Goal: Task Accomplishment & Management: Complete application form

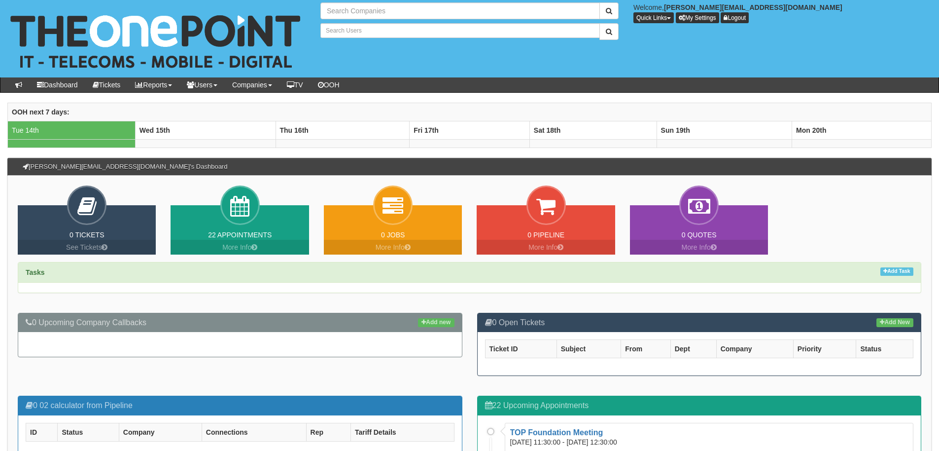
type input "Search Companies"
type input "Search Users"
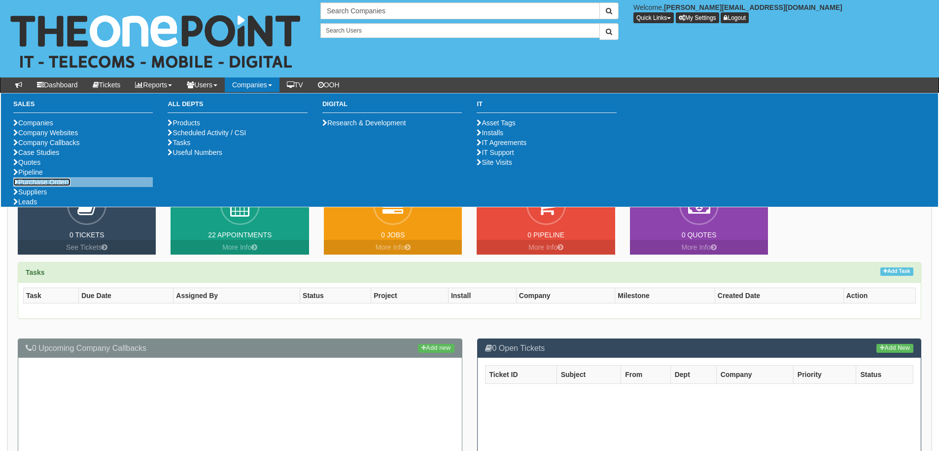
click at [70, 186] on link "Purchase Orders" at bounding box center [41, 182] width 57 height 8
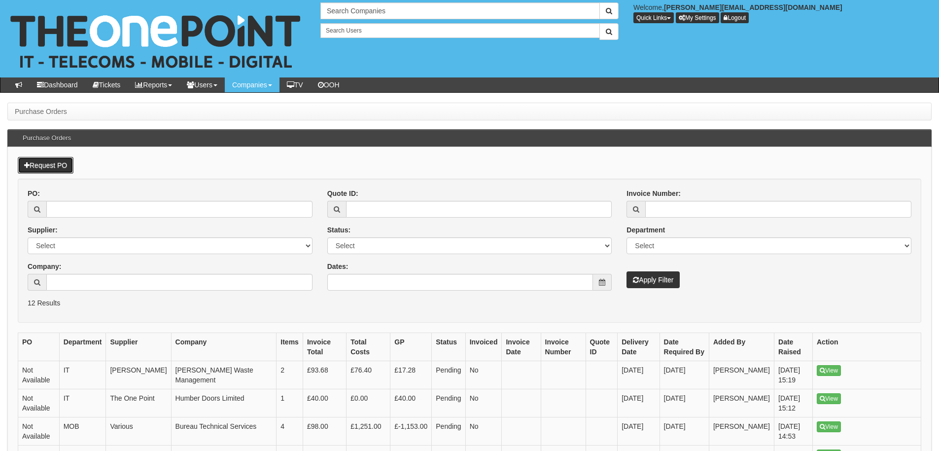
click at [61, 163] on link "Request PO" at bounding box center [46, 165] width 56 height 17
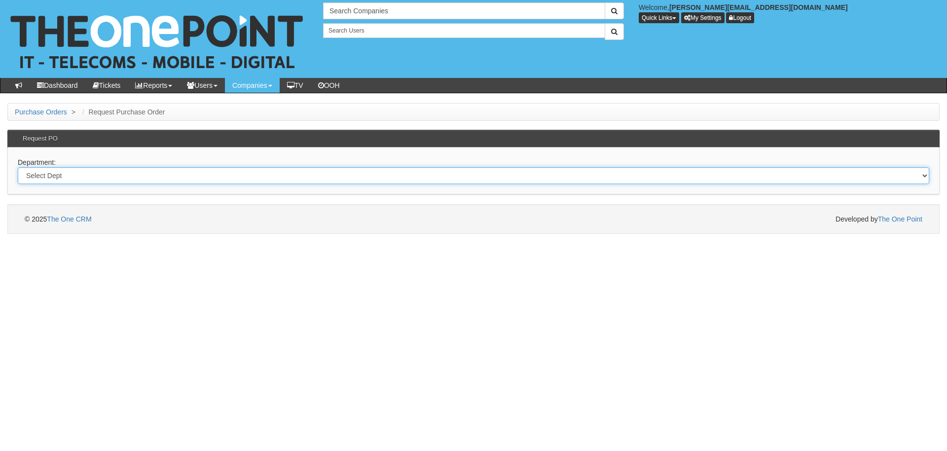
click at [66, 178] on select "Select Dept Digital Internal IT Mobiles Marketing Telecoms" at bounding box center [473, 175] width 911 height 17
select select "?pipeID=&dept=MAR"
click at [18, 167] on select "Select Dept Digital Internal IT Mobiles Marketing Telecoms" at bounding box center [473, 175] width 911 height 17
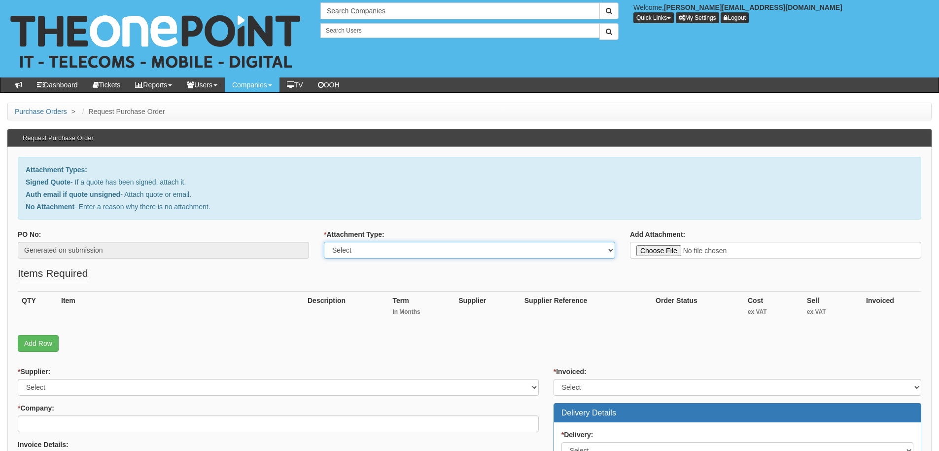
click at [433, 248] on select "Select Signed Quote Auth email with quote if unsigned No Attachment" at bounding box center [469, 250] width 291 height 17
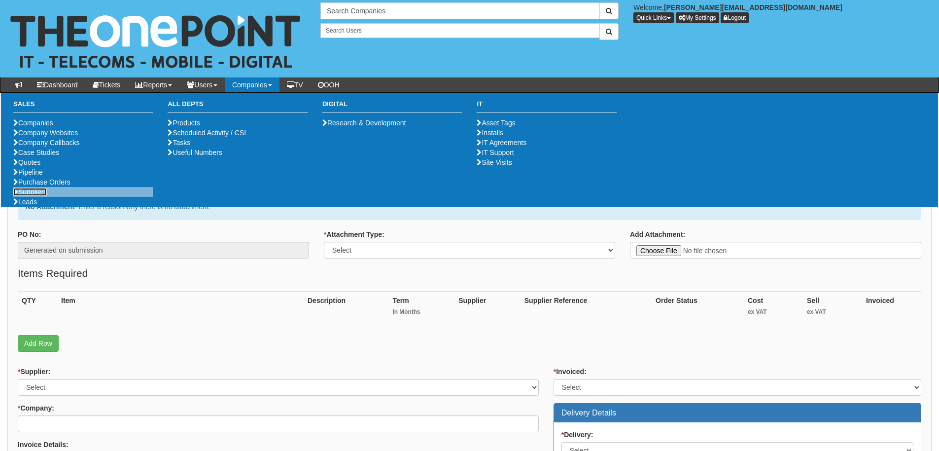
click at [44, 196] on link "Suppliers" at bounding box center [30, 192] width 34 height 8
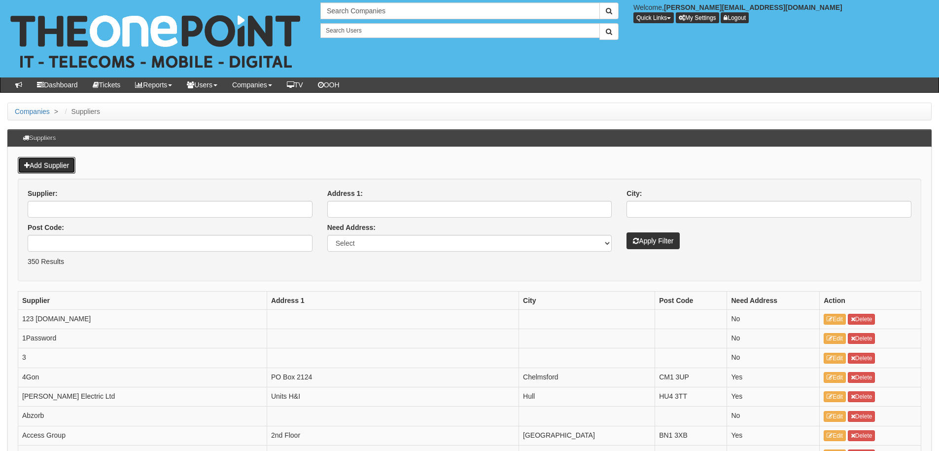
click at [38, 165] on link "Add Supplier" at bounding box center [47, 165] width 58 height 17
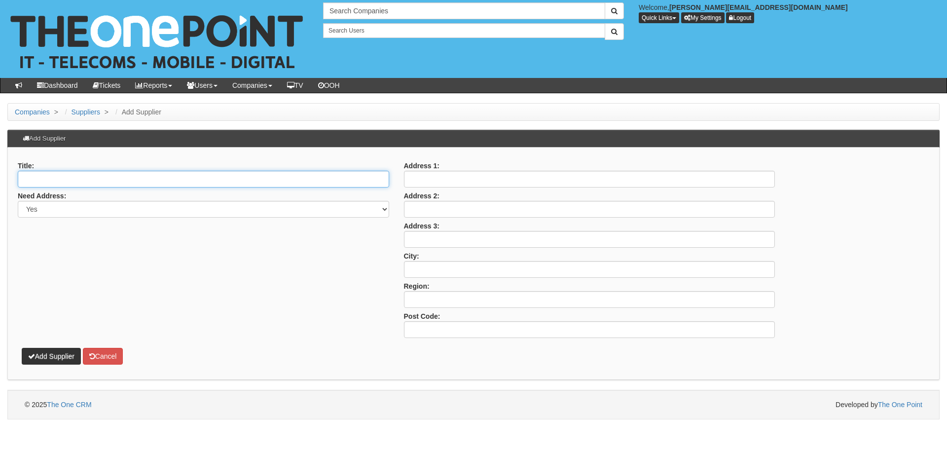
click at [41, 180] on input "Title:" at bounding box center [203, 179] width 371 height 17
type input "Gaudio Awards"
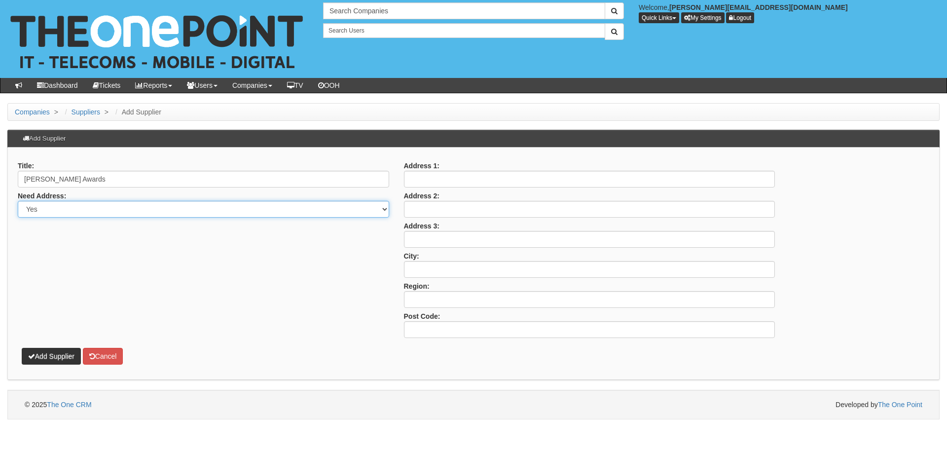
click at [58, 209] on select "Yes No" at bounding box center [203, 209] width 371 height 17
select select "No"
click at [18, 201] on select "Yes No" at bounding box center [203, 209] width 371 height 17
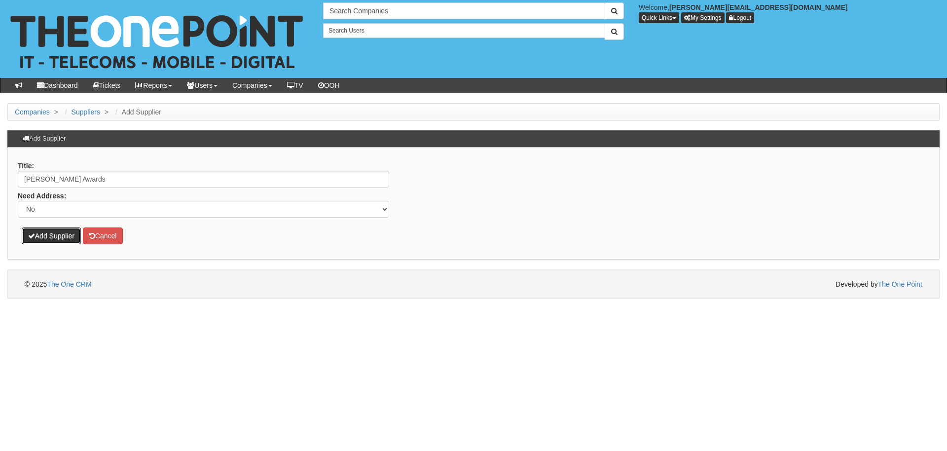
click at [53, 233] on button "Add Supplier" at bounding box center [51, 235] width 59 height 17
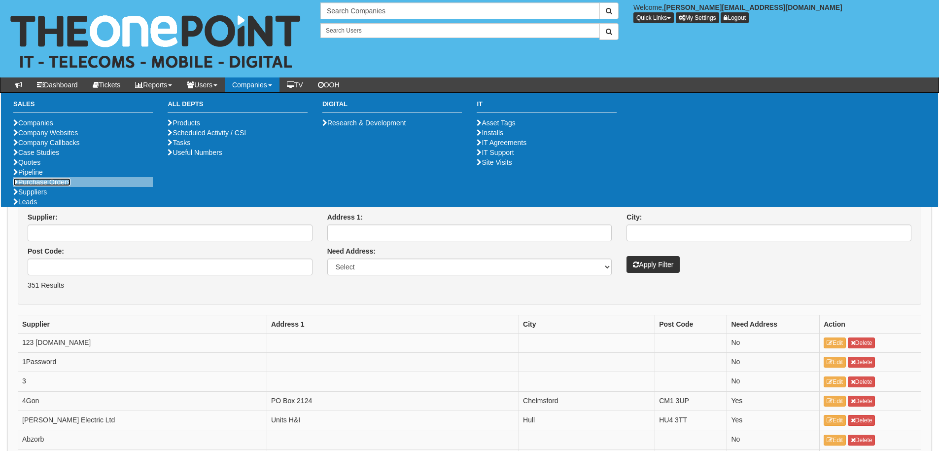
click at [57, 186] on link "Purchase Orders" at bounding box center [41, 182] width 57 height 8
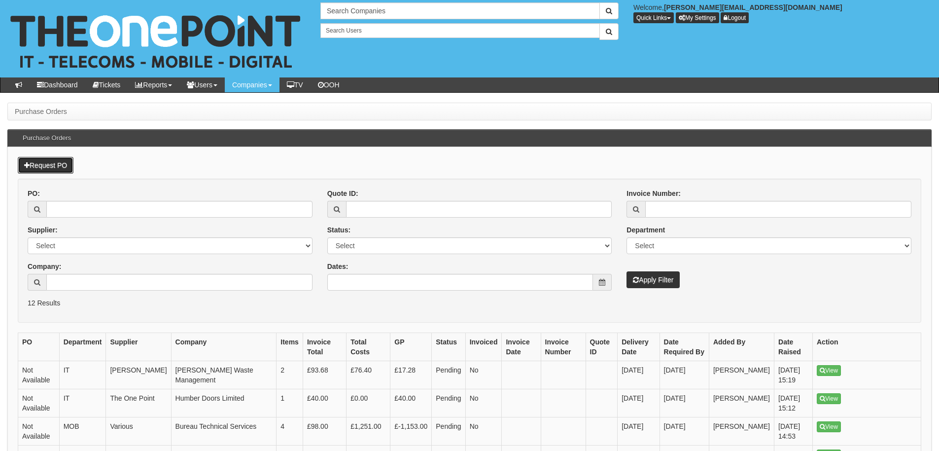
click at [51, 158] on link "Request PO" at bounding box center [46, 165] width 56 height 17
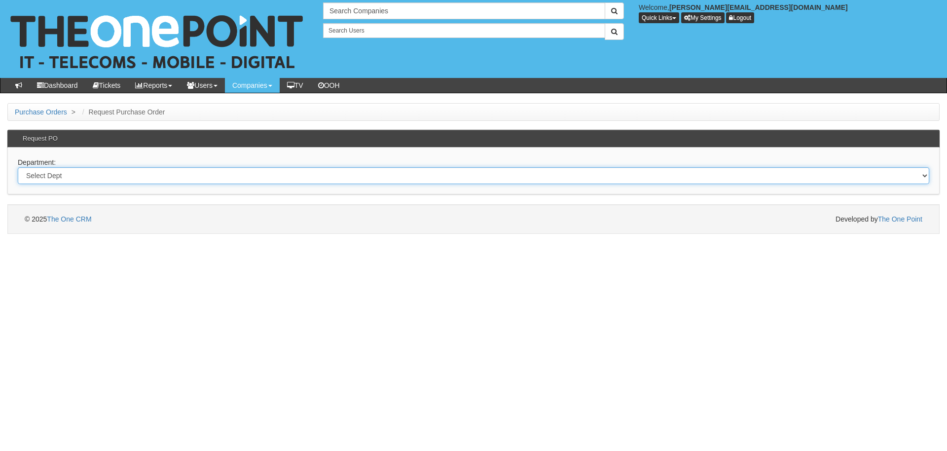
click at [214, 171] on select "Select Dept Digital Internal IT Mobiles Marketing Telecoms" at bounding box center [473, 175] width 911 height 17
select select "?pipeID=&dept=MAR"
click at [18, 167] on select "Select Dept Digital Internal IT Mobiles Marketing Telecoms" at bounding box center [473, 175] width 911 height 17
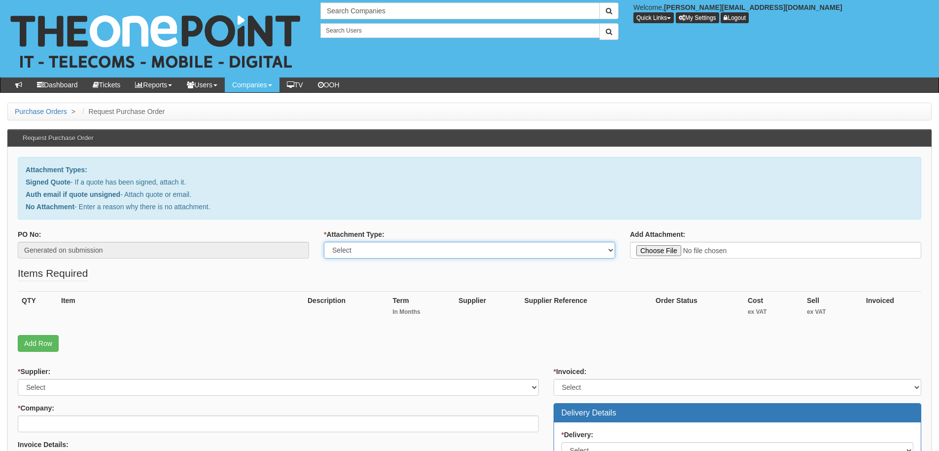
click at [374, 253] on select "Select Signed Quote Auth email with quote if unsigned No Attachment" at bounding box center [469, 250] width 291 height 17
select select "No Attachment"
click at [324, 242] on select "Select Signed Quote Auth email with quote if unsigned No Attachment" at bounding box center [469, 250] width 291 height 17
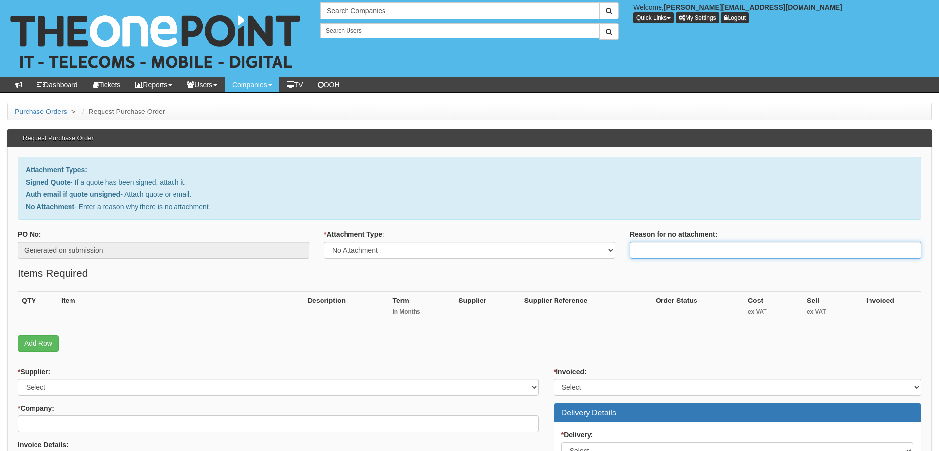
click at [686, 250] on textarea "Reason for no attachment:" at bounding box center [775, 250] width 291 height 17
type textarea "Internal Purchase"
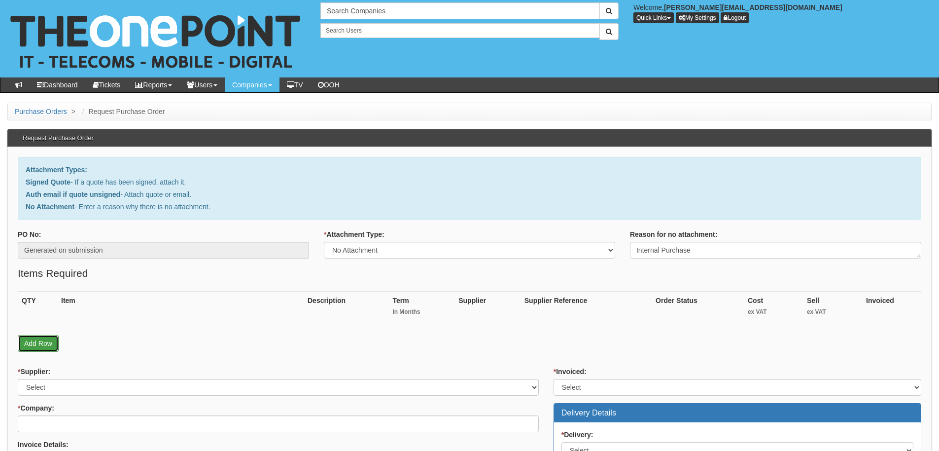
click at [49, 348] on link "Add Row" at bounding box center [38, 343] width 41 height 17
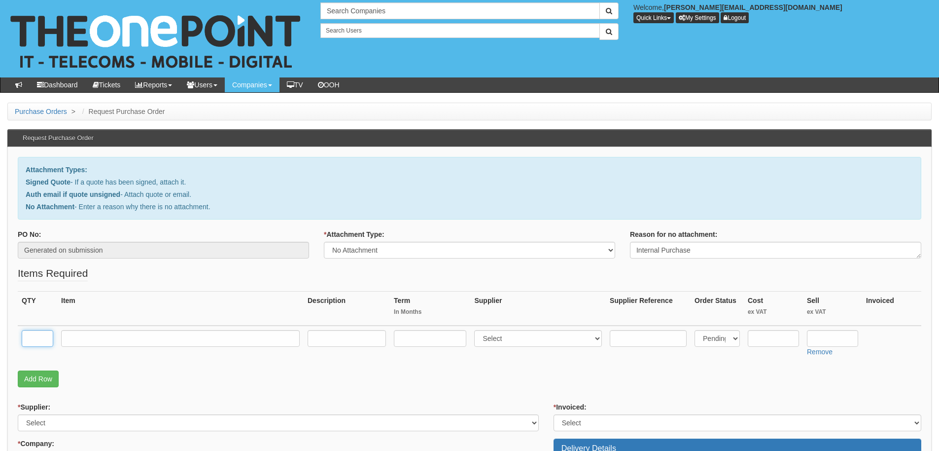
click at [38, 339] on input "text" at bounding box center [38, 338] width 32 height 17
type input "1"
click at [81, 340] on input "text" at bounding box center [180, 338] width 239 height 17
click at [772, 338] on input "text" at bounding box center [773, 338] width 51 height 17
type input "536.53"
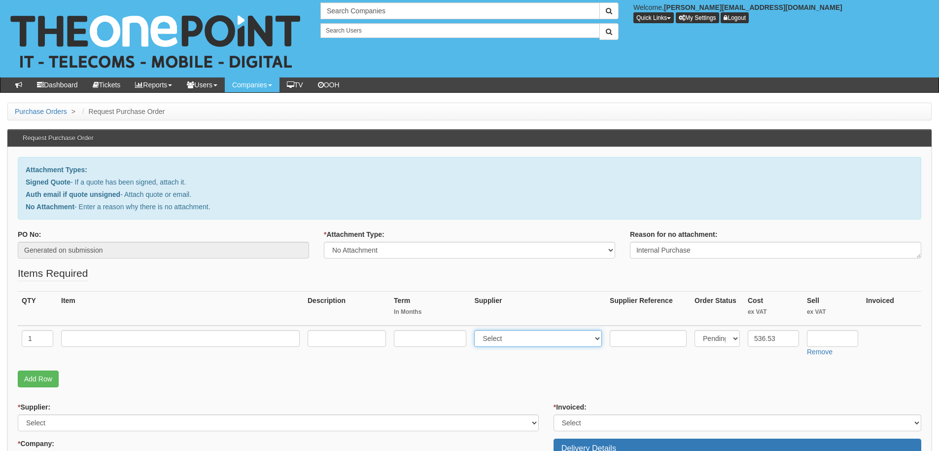
click at [519, 338] on select "Select 123 REG.co.uk 1Password 3 4Gon AA Jones Electric Ltd Abzorb Access Group…" at bounding box center [538, 338] width 128 height 17
select select "352"
click at [477, 330] on select "Select 123 REG.co.uk 1Password 3 4Gon AA Jones Electric Ltd Abzorb Access Group…" at bounding box center [538, 338] width 128 height 17
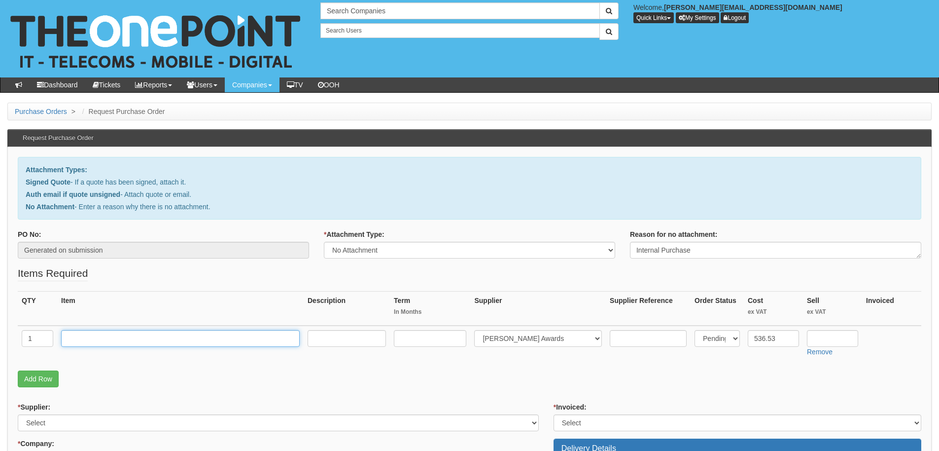
click at [215, 333] on input "text" at bounding box center [180, 338] width 239 height 17
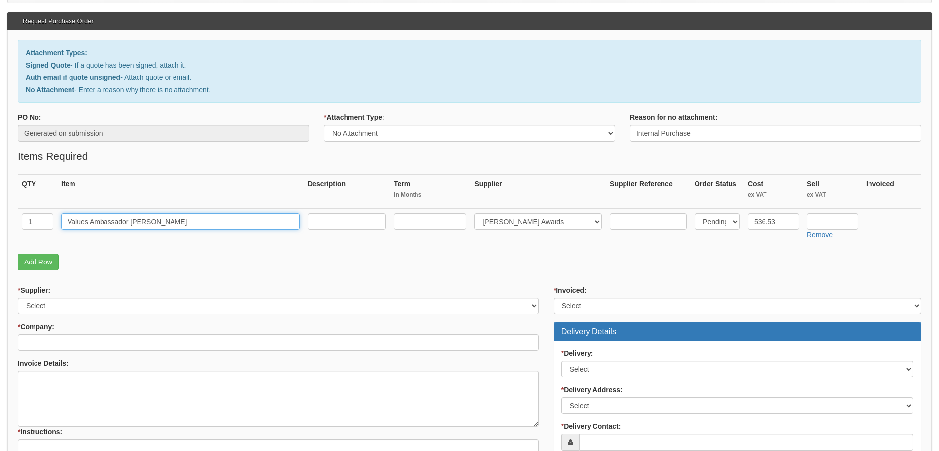
scroll to position [148, 0]
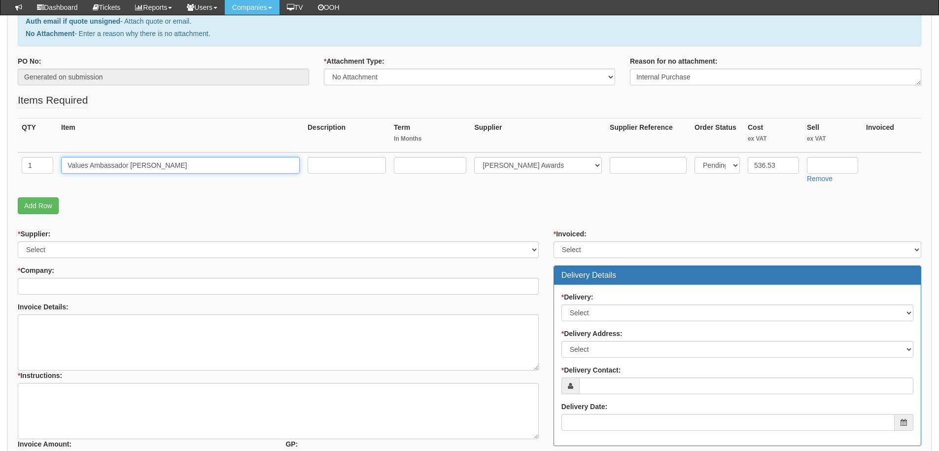
type input "Values Ambassador [PERSON_NAME]"
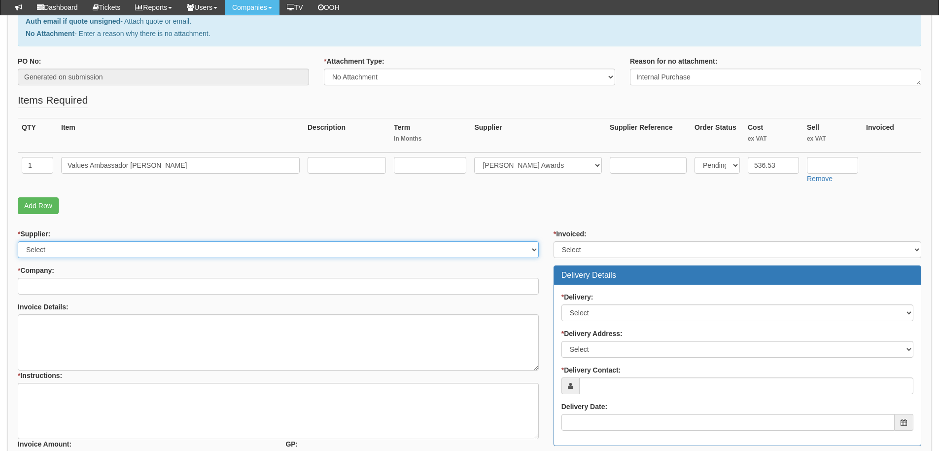
click at [100, 241] on select "Select 123 REG.co.uk 1Password 3 4Gon AA Jones Electric Ltd Abzorb Access Group…" at bounding box center [278, 249] width 521 height 17
select select "352"
click at [18, 241] on select "Select 123 REG.co.uk 1Password 3 4Gon AA Jones Electric Ltd Abzorb Access Group…" at bounding box center [278, 249] width 521 height 17
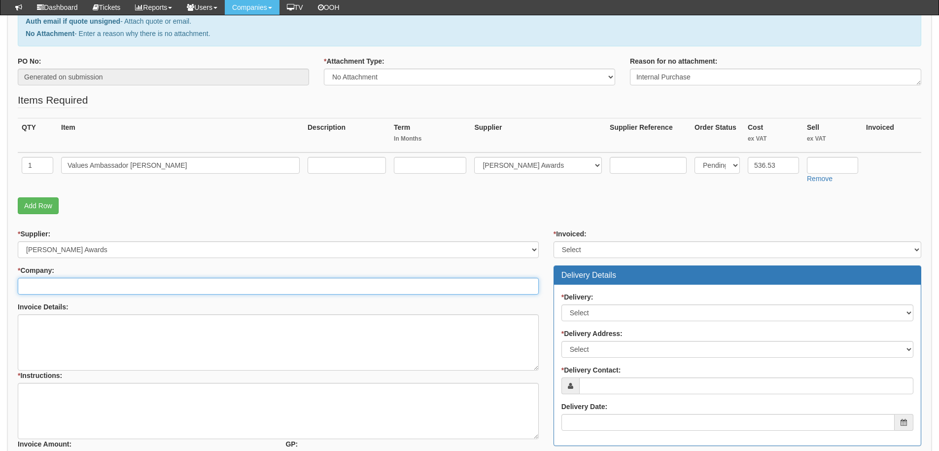
click at [98, 280] on input "* Company:" at bounding box center [278, 286] width 521 height 17
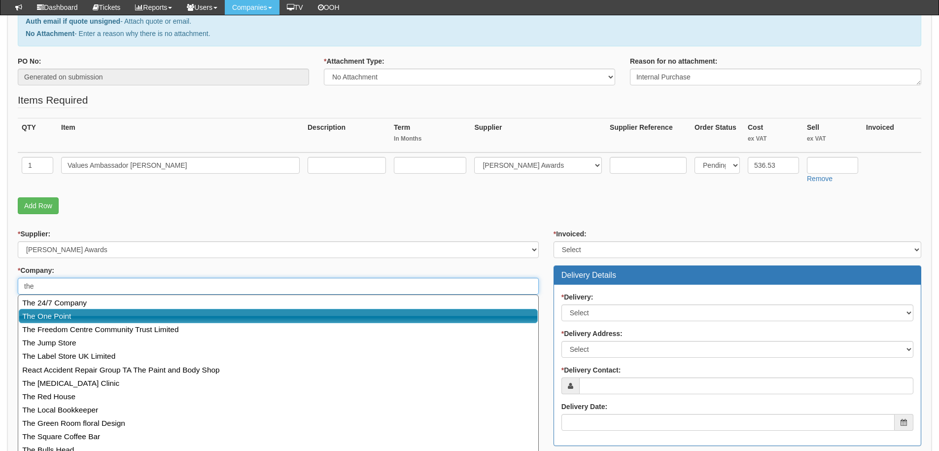
click at [85, 320] on link "The One Point" at bounding box center [278, 316] width 519 height 14
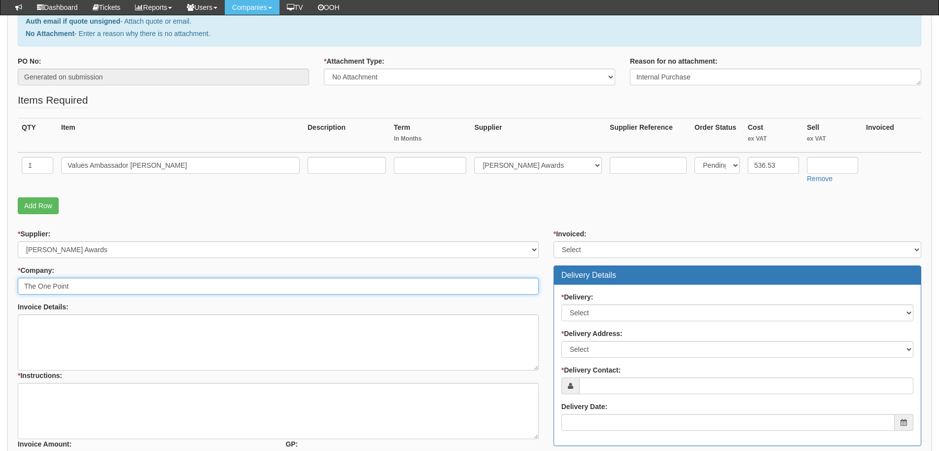
type input "The One Point"
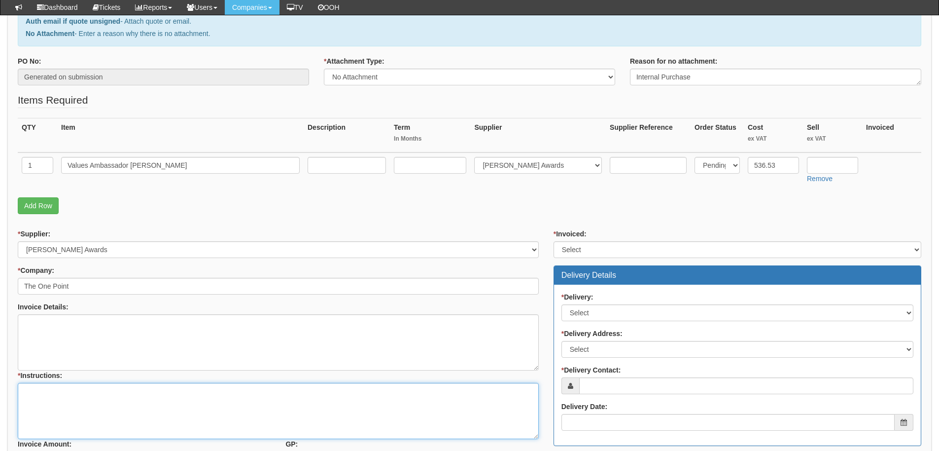
click at [77, 406] on textarea "* Instructions:" at bounding box center [278, 411] width 521 height 56
type textarea "[PERSON_NAME] to order and send invoice"
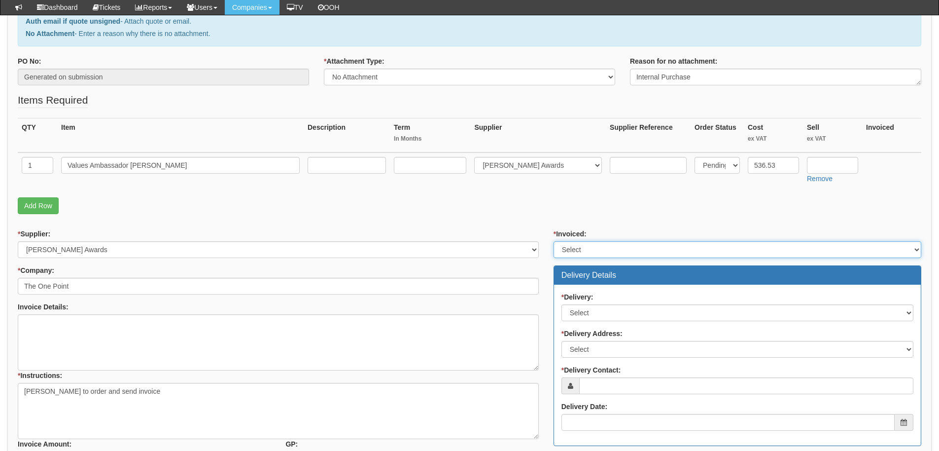
click at [614, 245] on select "Select Yes No N/A STB (part of order)" at bounding box center [738, 249] width 368 height 17
select select "1"
click at [554, 241] on select "Select Yes No N/A STB (part of order)" at bounding box center [738, 249] width 368 height 17
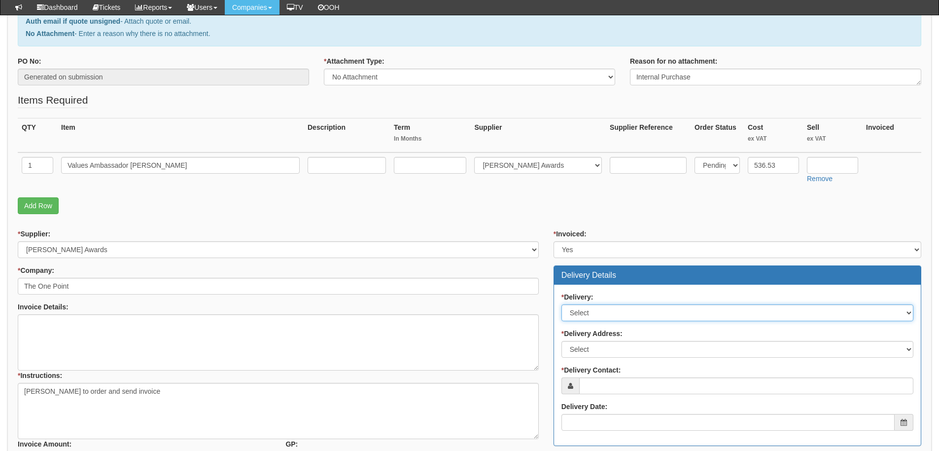
click at [604, 314] on select "Select No Not Applicable Yes" at bounding box center [738, 312] width 352 height 17
select select "1"
click at [562, 304] on select "Select No Not Applicable Yes" at bounding box center [738, 312] width 352 height 17
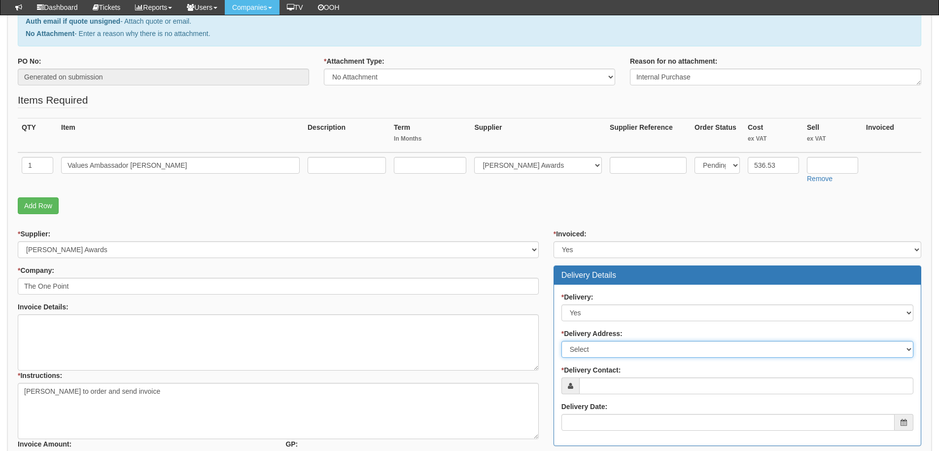
click at [606, 349] on select "Select Not Applicable Main Address - HU13 0GD The View - HU13 0GD Other" at bounding box center [738, 349] width 352 height 17
select select "company_main_address"
click at [562, 341] on select "Select Not Applicable Main Address - HU13 0GD The View - HU13 0GD Other" at bounding box center [738, 349] width 352 height 17
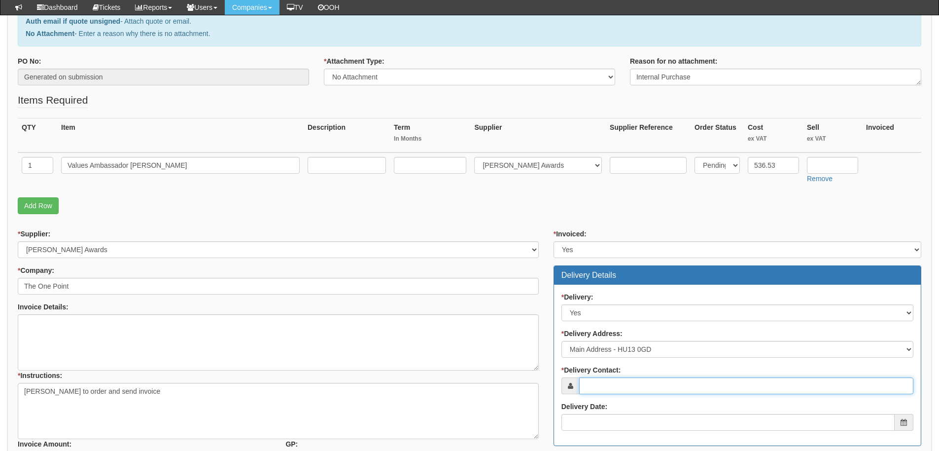
click at [613, 384] on input "* Delivery Contact:" at bounding box center [746, 385] width 334 height 17
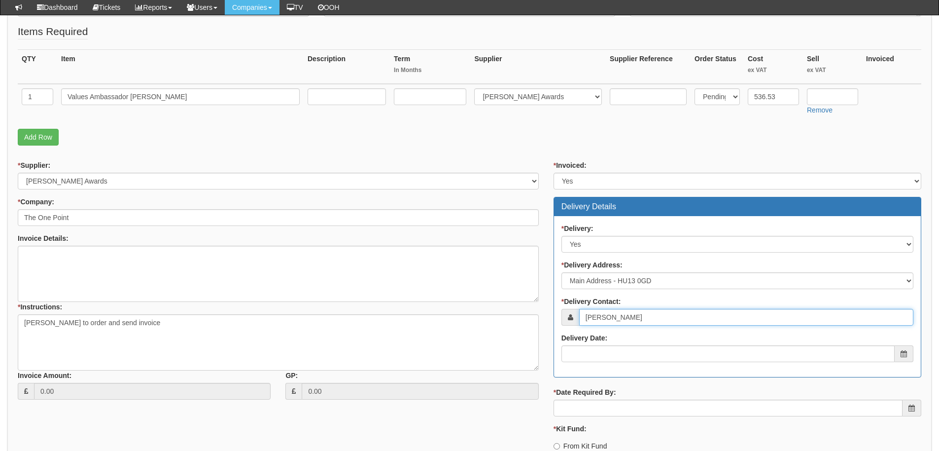
scroll to position [247, 0]
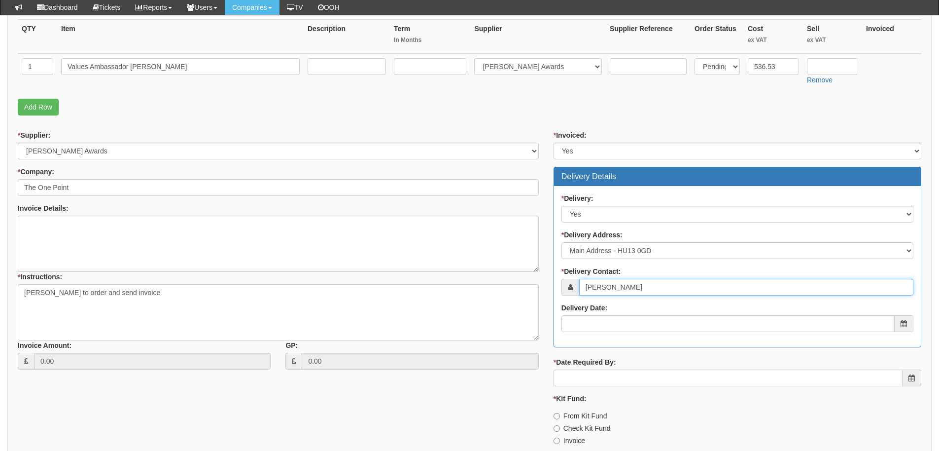
type input "[PERSON_NAME]"
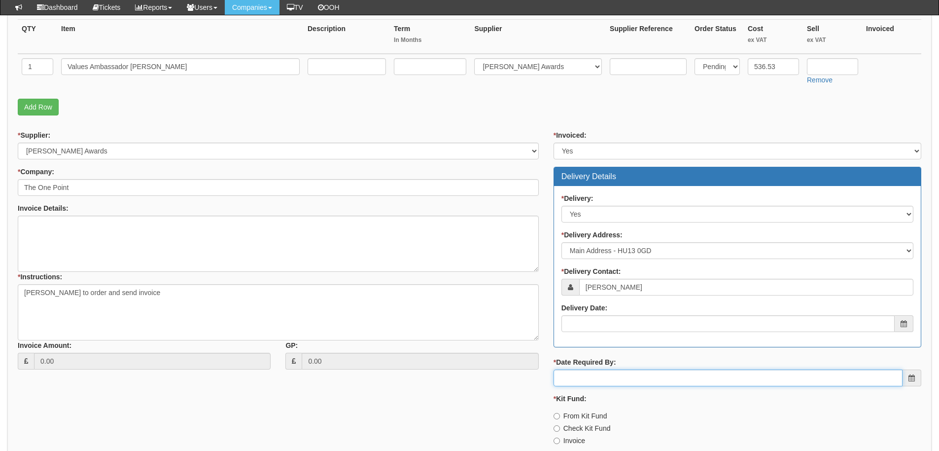
click at [615, 376] on input "* Date Required By:" at bounding box center [728, 377] width 349 height 17
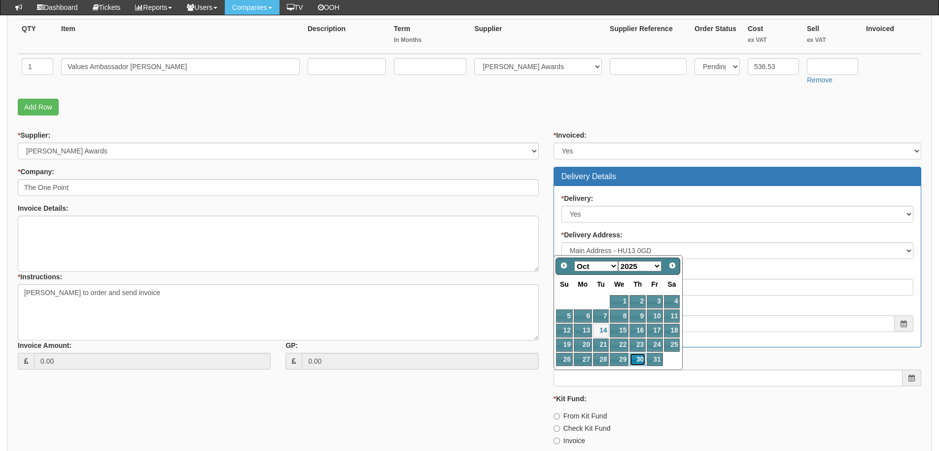
click at [640, 358] on link "30" at bounding box center [638, 359] width 16 height 13
type input "2025-10-30"
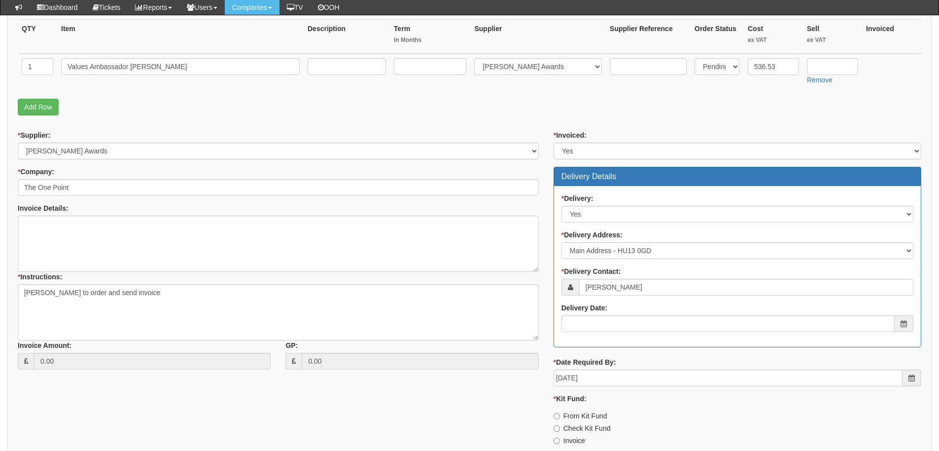
click at [581, 436] on label "Invoice" at bounding box center [570, 440] width 32 height 10
click at [560, 437] on input "Invoice" at bounding box center [557, 440] width 6 height 6
radio input "true"
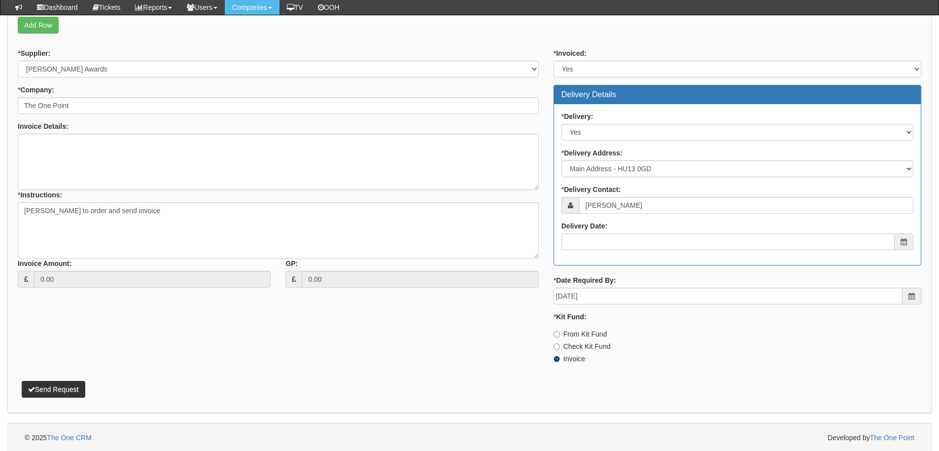
scroll to position [330, 0]
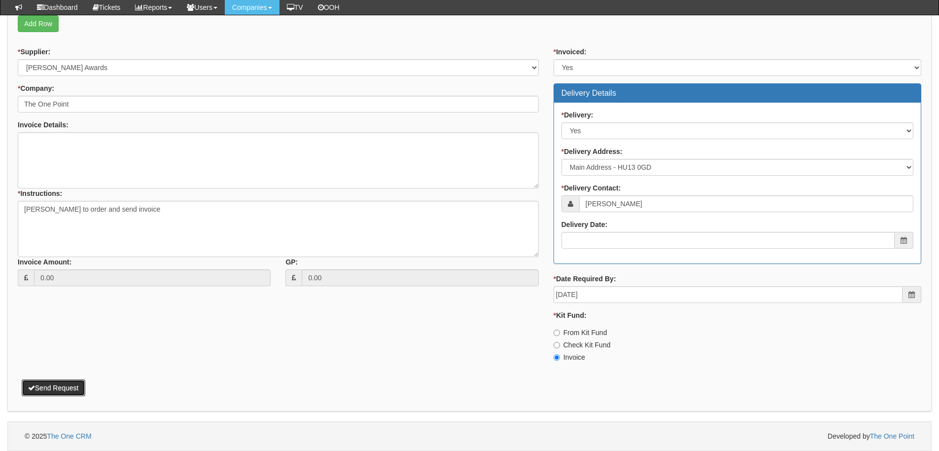
click at [64, 385] on button "Send Request" at bounding box center [54, 387] width 64 height 17
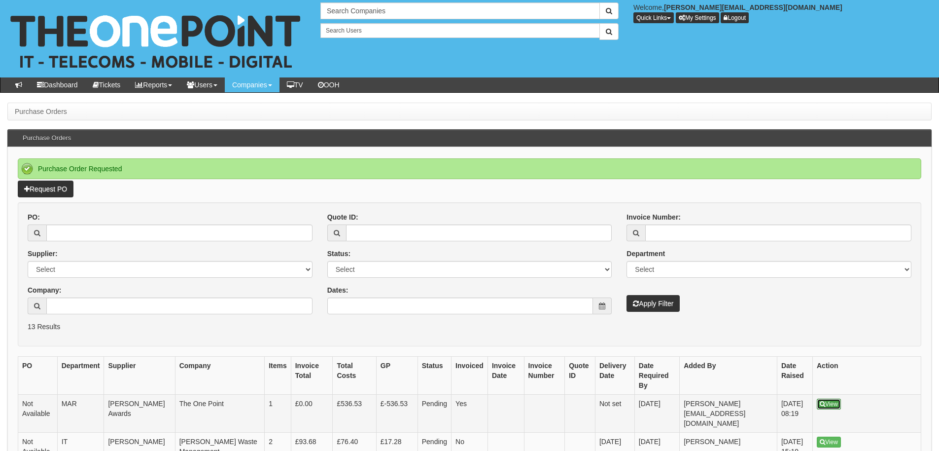
click at [825, 404] on icon at bounding box center [822, 404] width 5 height 6
